Goal: Task Accomplishment & Management: Use online tool/utility

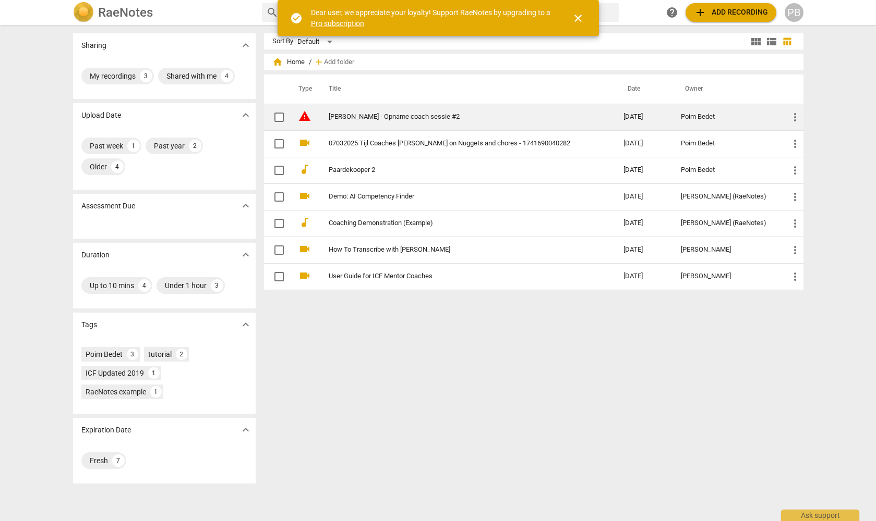
click at [424, 113] on link "[PERSON_NAME] - Opname coach sessie #2" at bounding box center [457, 117] width 257 height 8
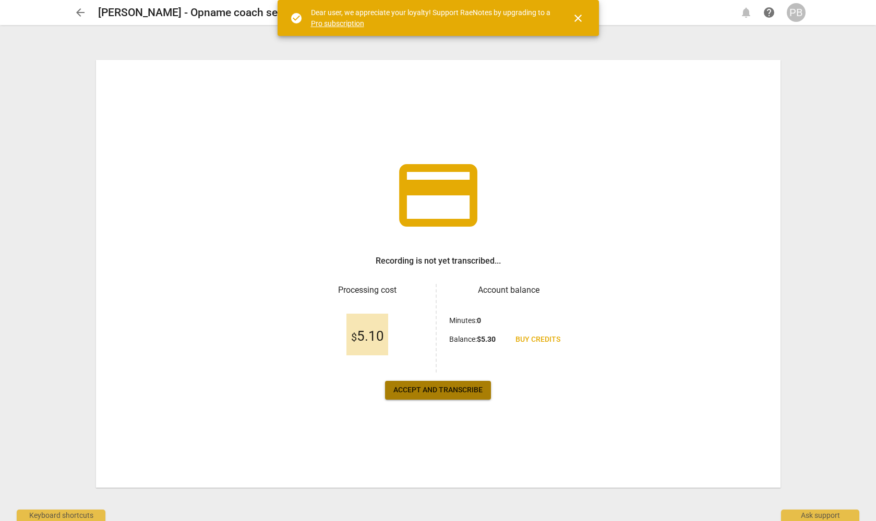
click at [425, 391] on span "Accept and transcribe" at bounding box center [437, 390] width 89 height 10
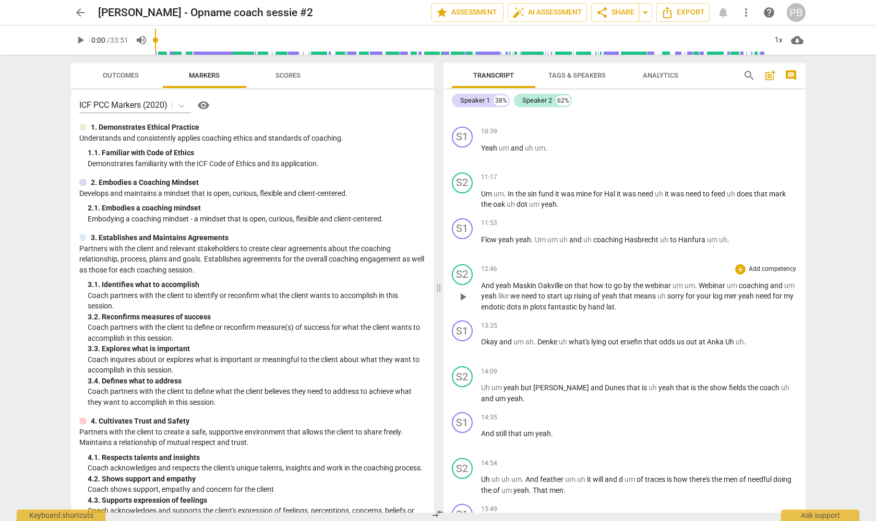
scroll to position [1047, 0]
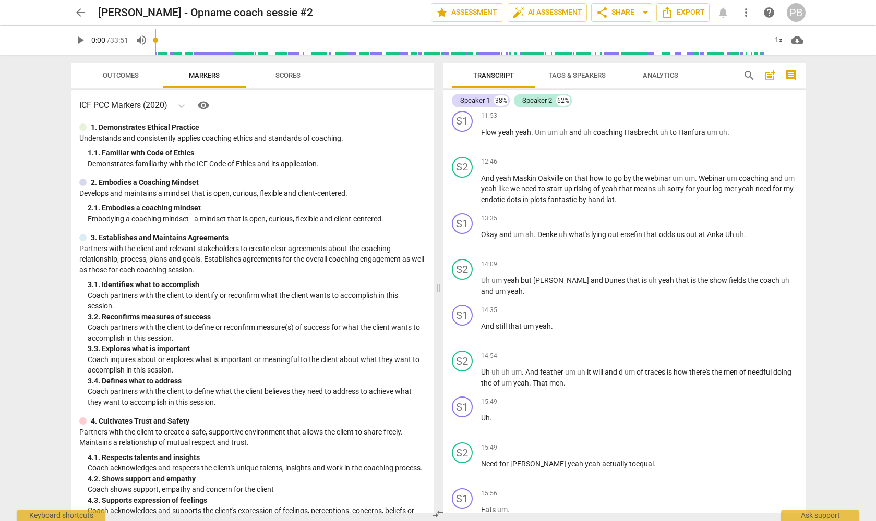
click at [662, 72] on span "Analytics" at bounding box center [659, 75] width 35 height 8
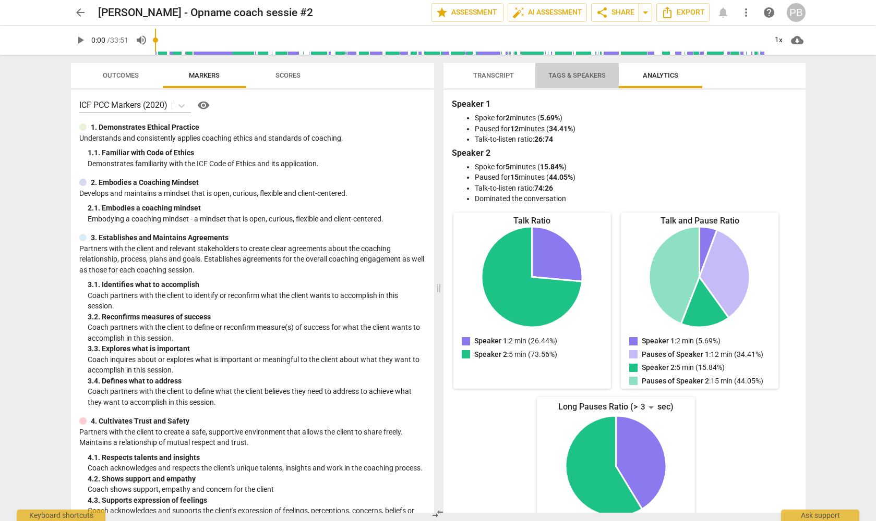
click at [584, 75] on span "Tags & Speakers" at bounding box center [576, 75] width 57 height 8
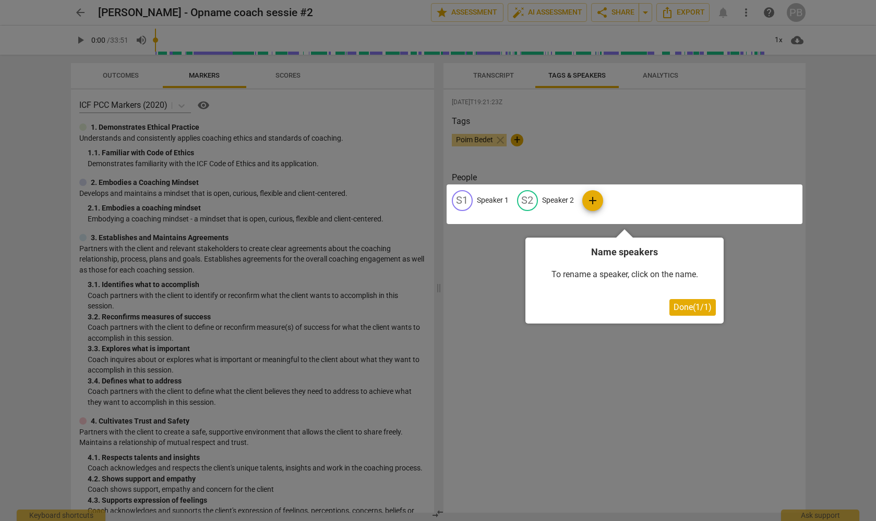
click at [497, 71] on div at bounding box center [438, 260] width 876 height 521
click at [687, 307] on span "Done ( 1 / 1 )" at bounding box center [692, 307] width 38 height 10
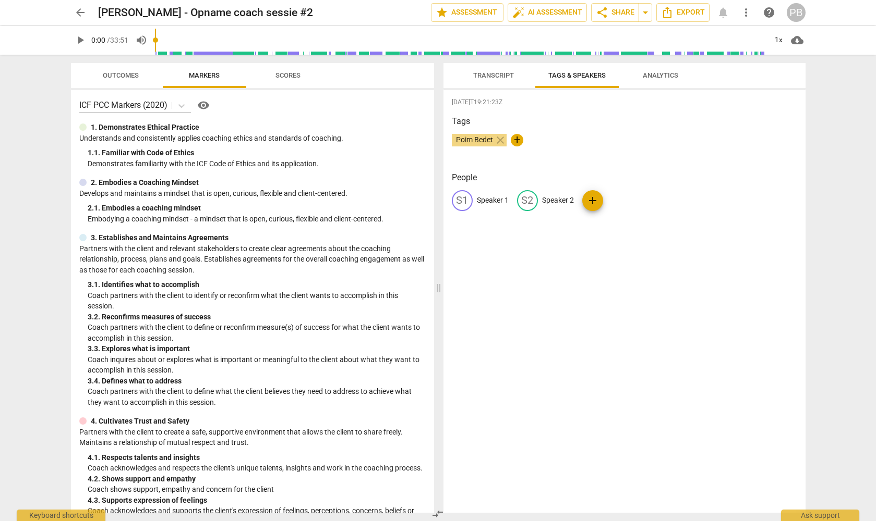
click at [493, 75] on span "Transcript" at bounding box center [493, 75] width 41 height 8
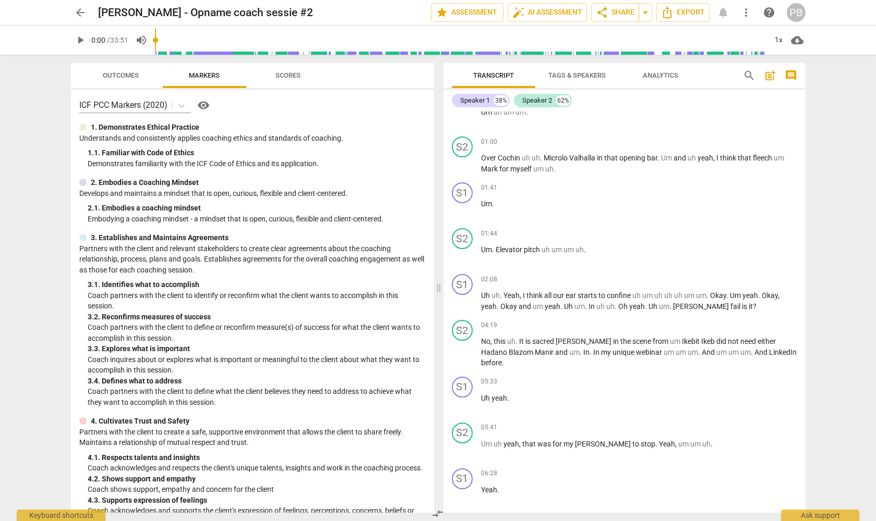
scroll to position [0, 0]
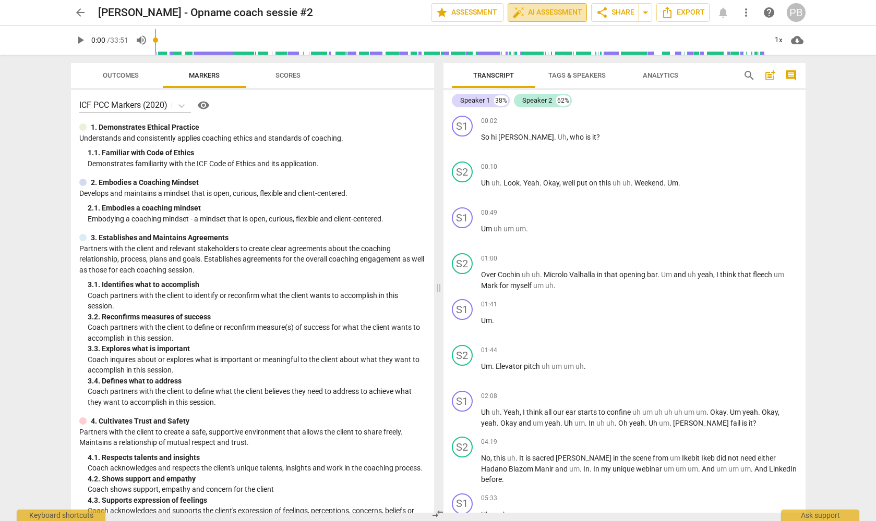
click at [563, 13] on span "auto_fix_high AI Assessment" at bounding box center [547, 12] width 70 height 13
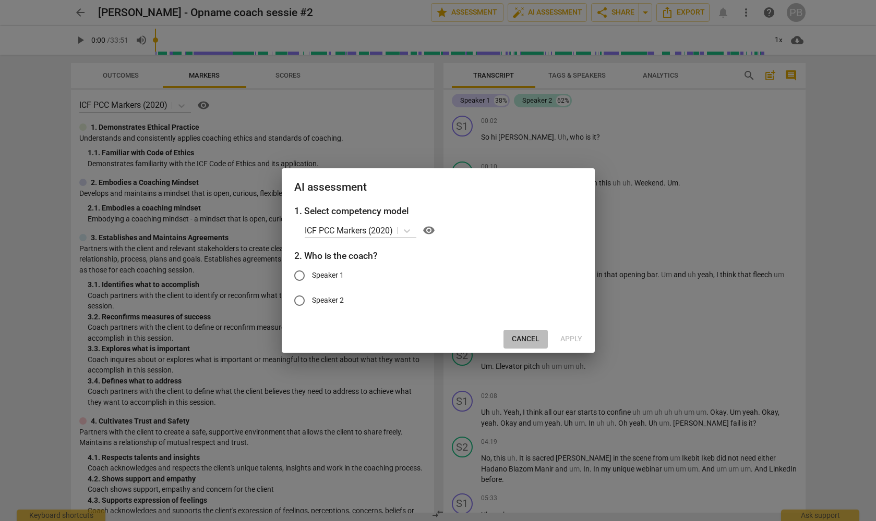
click at [529, 336] on span "Cancel" at bounding box center [526, 339] width 28 height 10
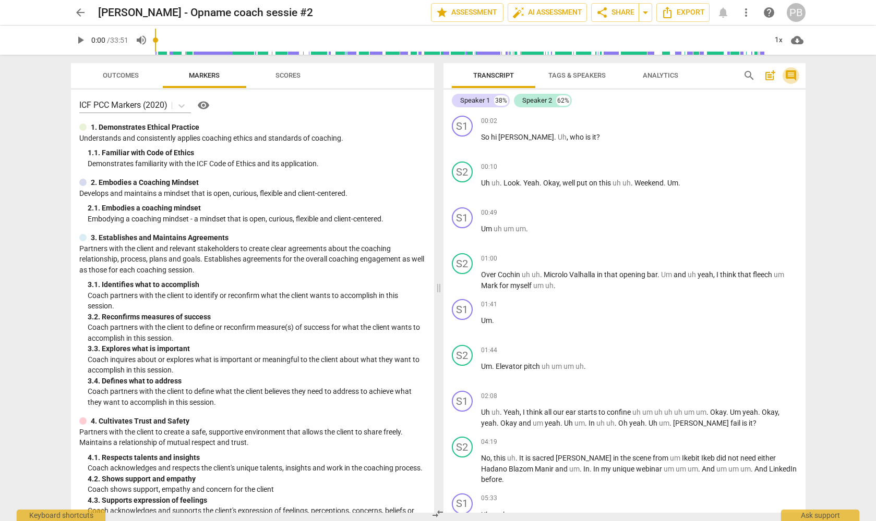
click at [792, 75] on span "comment" at bounding box center [790, 75] width 13 height 13
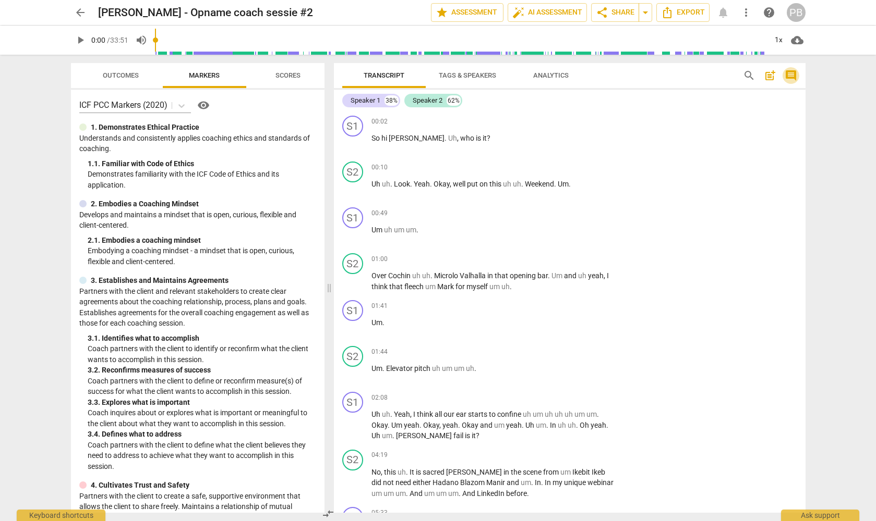
click at [791, 76] on span "comment" at bounding box center [790, 75] width 13 height 13
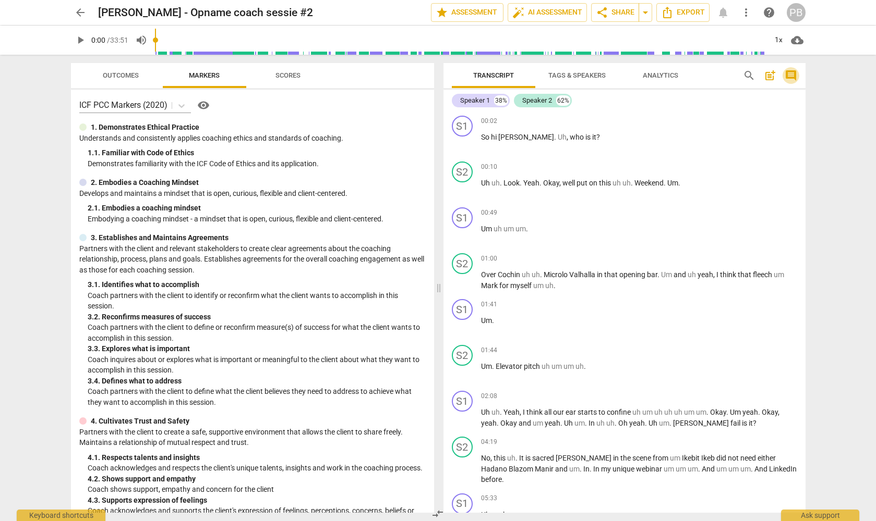
click at [791, 76] on span "comment" at bounding box center [790, 75] width 13 height 13
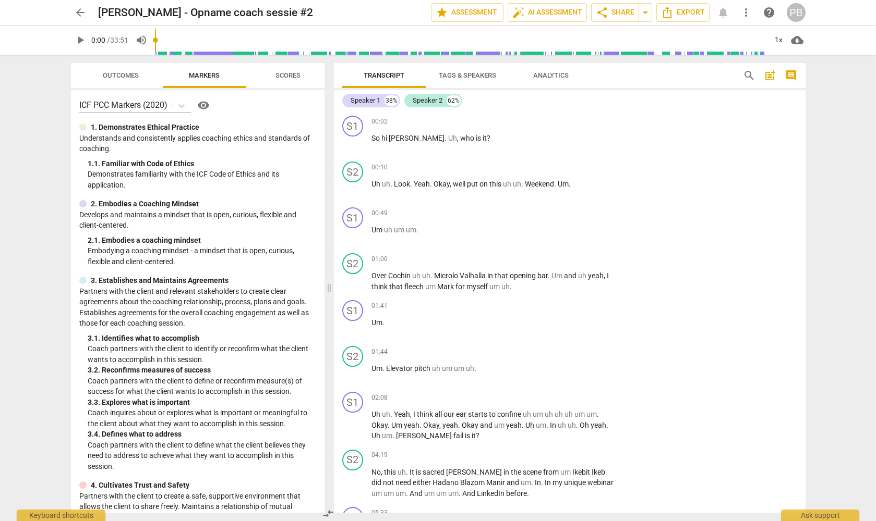
click at [767, 75] on span "post_add" at bounding box center [769, 75] width 13 height 13
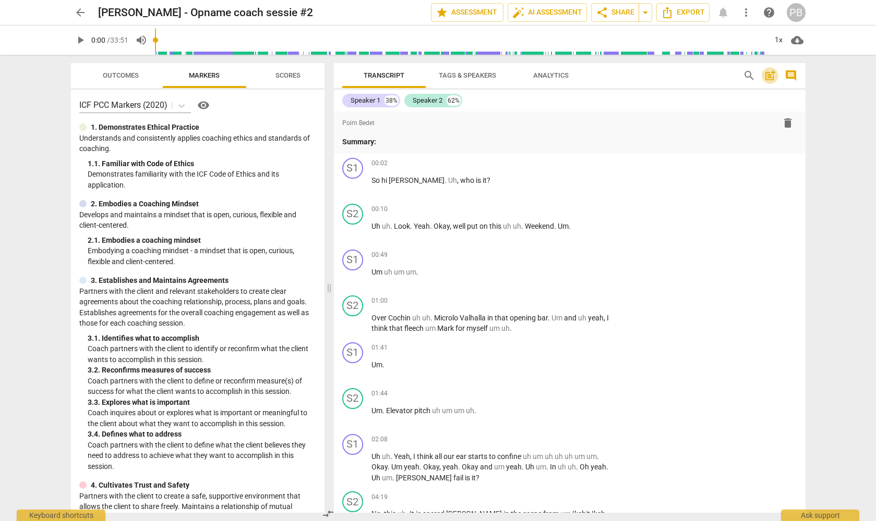
click at [767, 75] on span "post_add" at bounding box center [769, 75] width 13 height 13
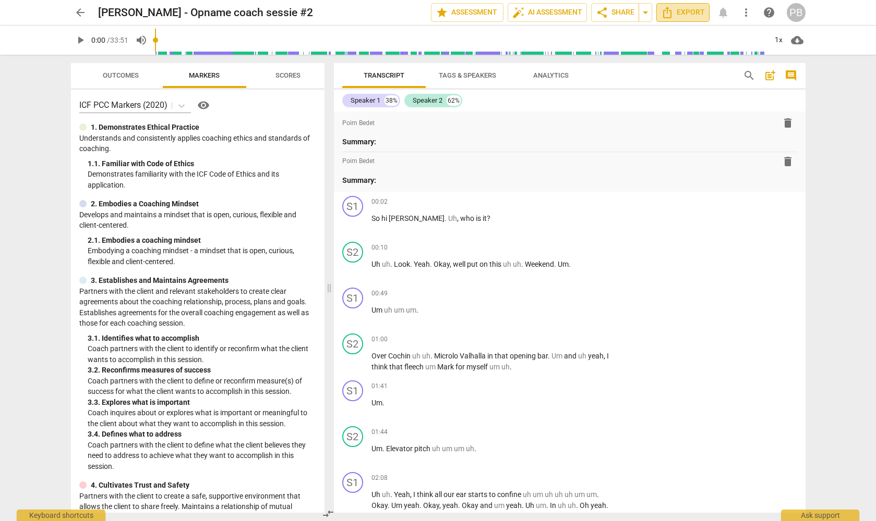
click at [692, 11] on span "Export" at bounding box center [683, 12] width 44 height 13
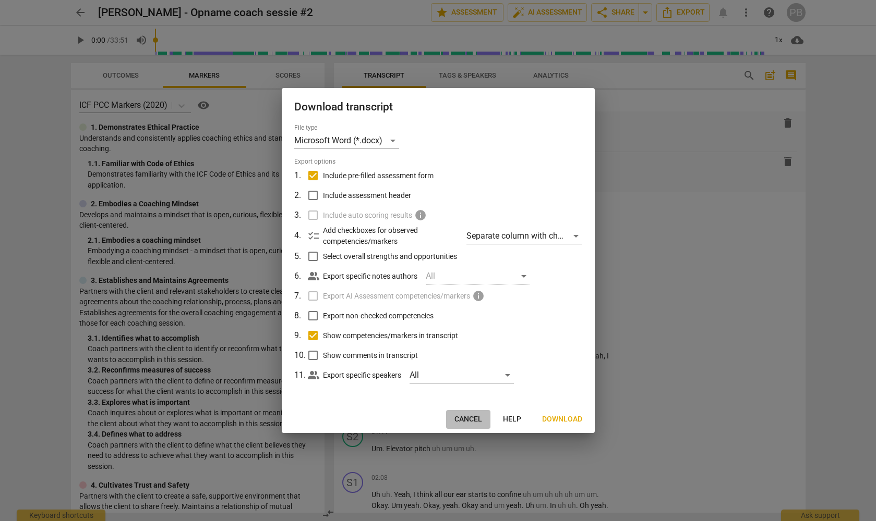
click at [468, 420] on span "Cancel" at bounding box center [468, 420] width 28 height 10
